Goal: Obtain resource: Obtain resource

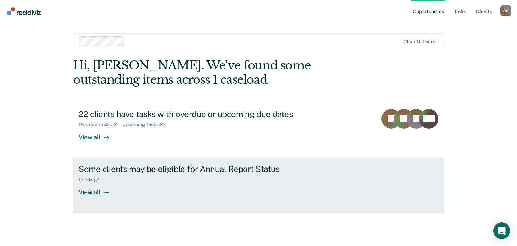
click at [89, 194] on div "View all" at bounding box center [97, 189] width 39 height 14
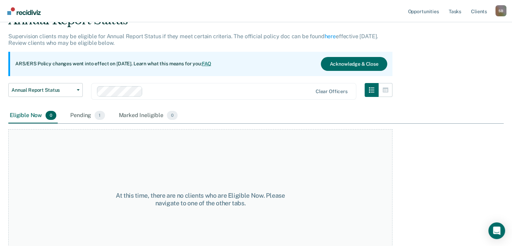
scroll to position [58, 0]
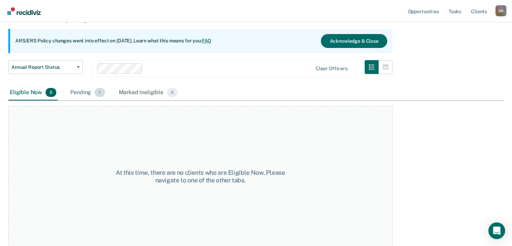
click at [100, 95] on span "1" at bounding box center [99, 92] width 10 height 9
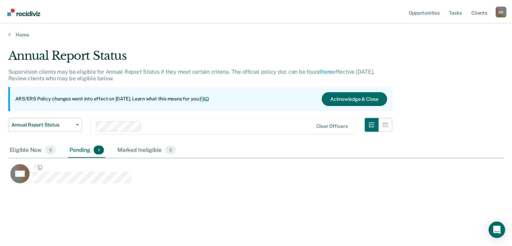
scroll to position [140, 495]
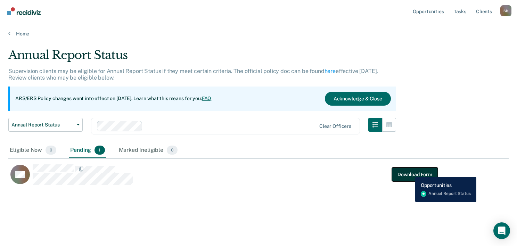
click at [410, 172] on button "Download Form" at bounding box center [415, 174] width 46 height 14
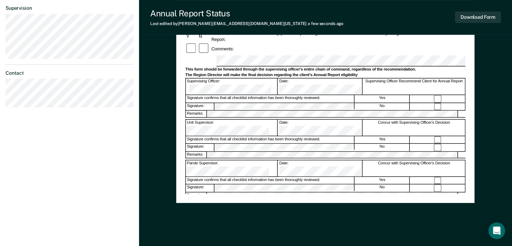
scroll to position [254, 0]
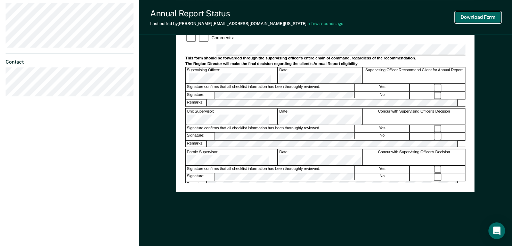
click at [475, 18] on button "Download Form" at bounding box center [478, 16] width 46 height 11
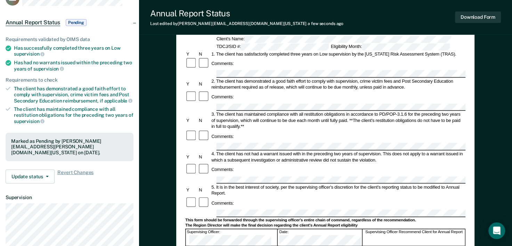
scroll to position [0, 0]
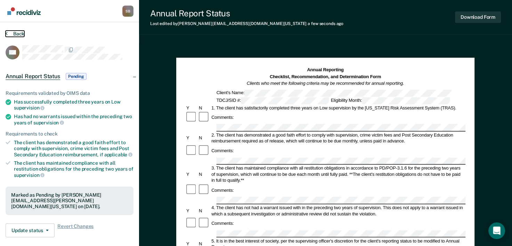
click at [11, 35] on button "Back" at bounding box center [15, 34] width 19 height 6
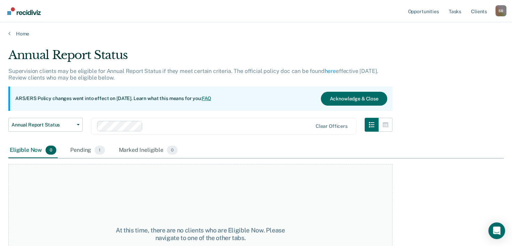
click at [211, 99] on link "FAQ" at bounding box center [207, 99] width 10 height 6
click at [360, 96] on button "Acknowledge & Close" at bounding box center [354, 99] width 66 height 14
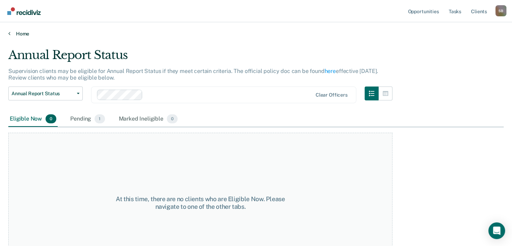
click at [19, 31] on link "Home" at bounding box center [255, 34] width 495 height 6
